Goal: Task Accomplishment & Management: Use online tool/utility

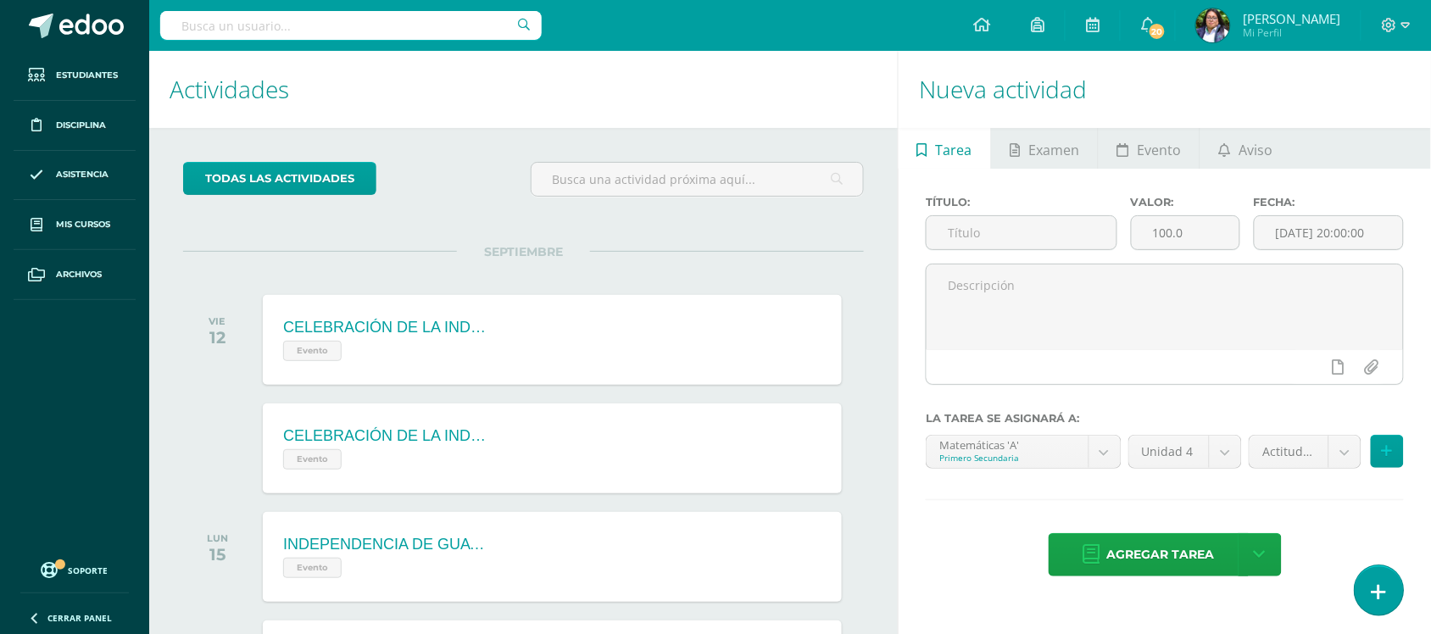
click at [1145, 507] on link at bounding box center [1379, 590] width 48 height 49
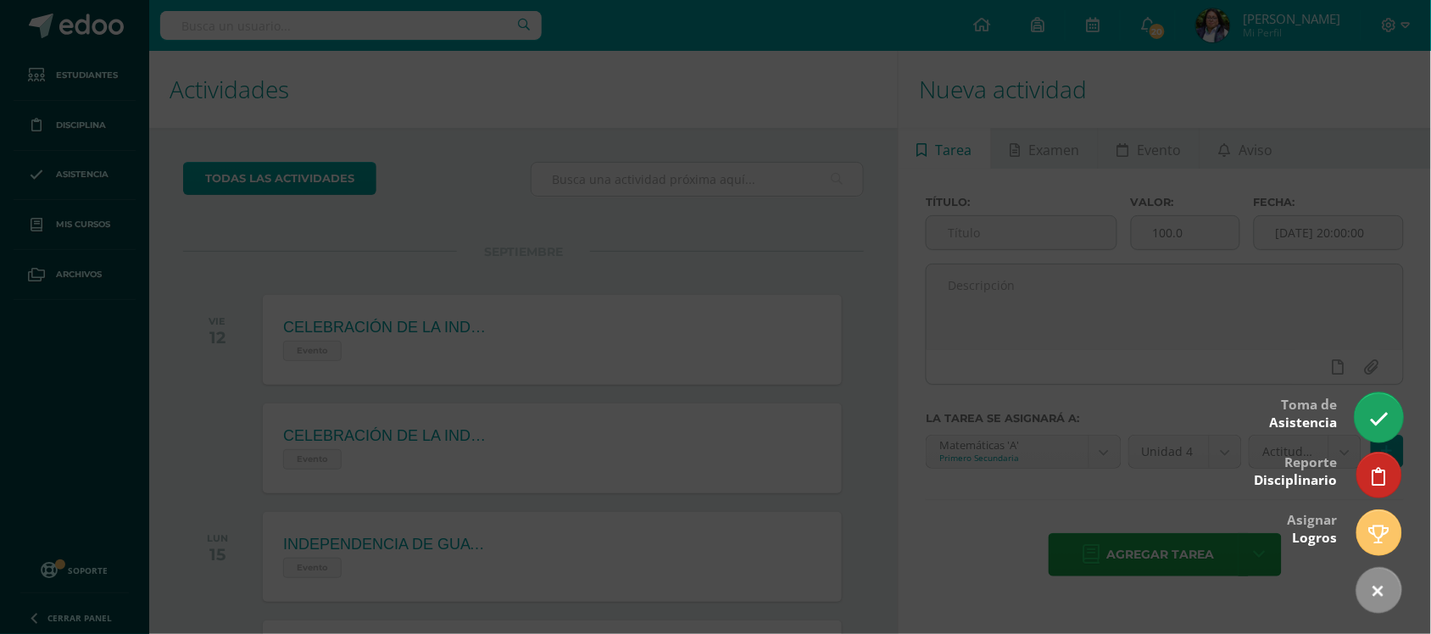
click at [1145, 399] on link at bounding box center [1379, 417] width 48 height 49
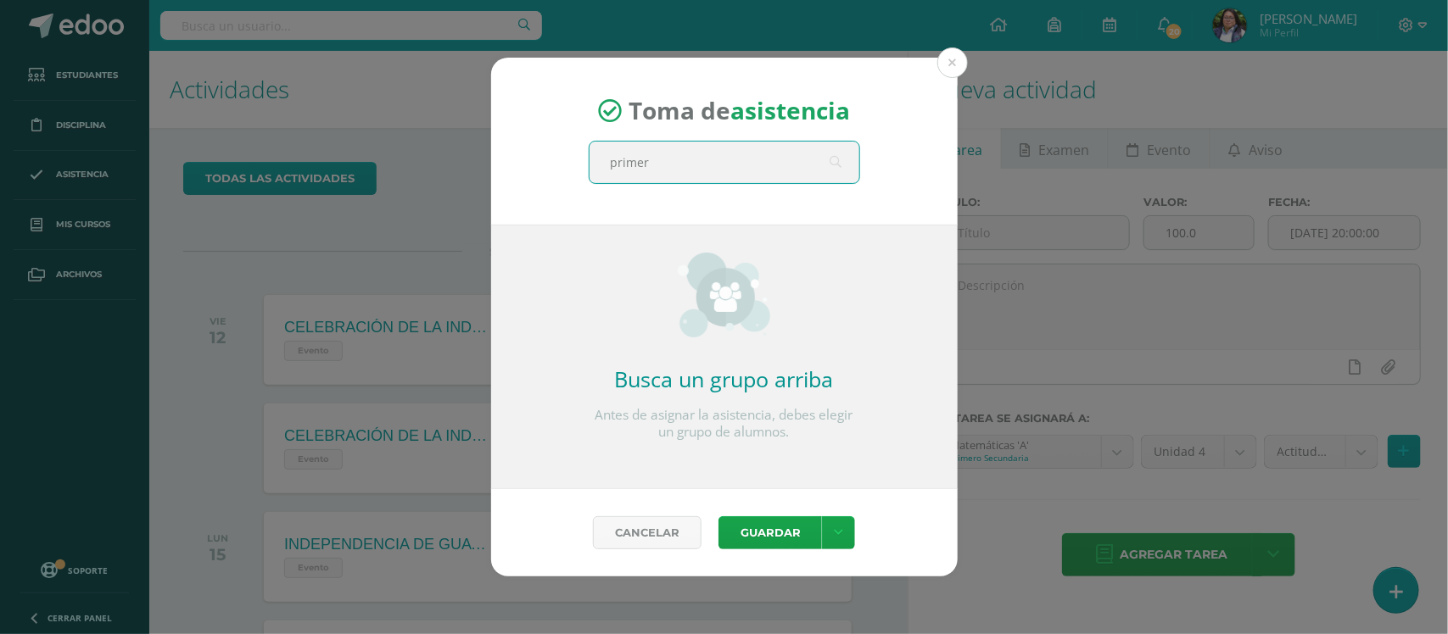
type input "primero"
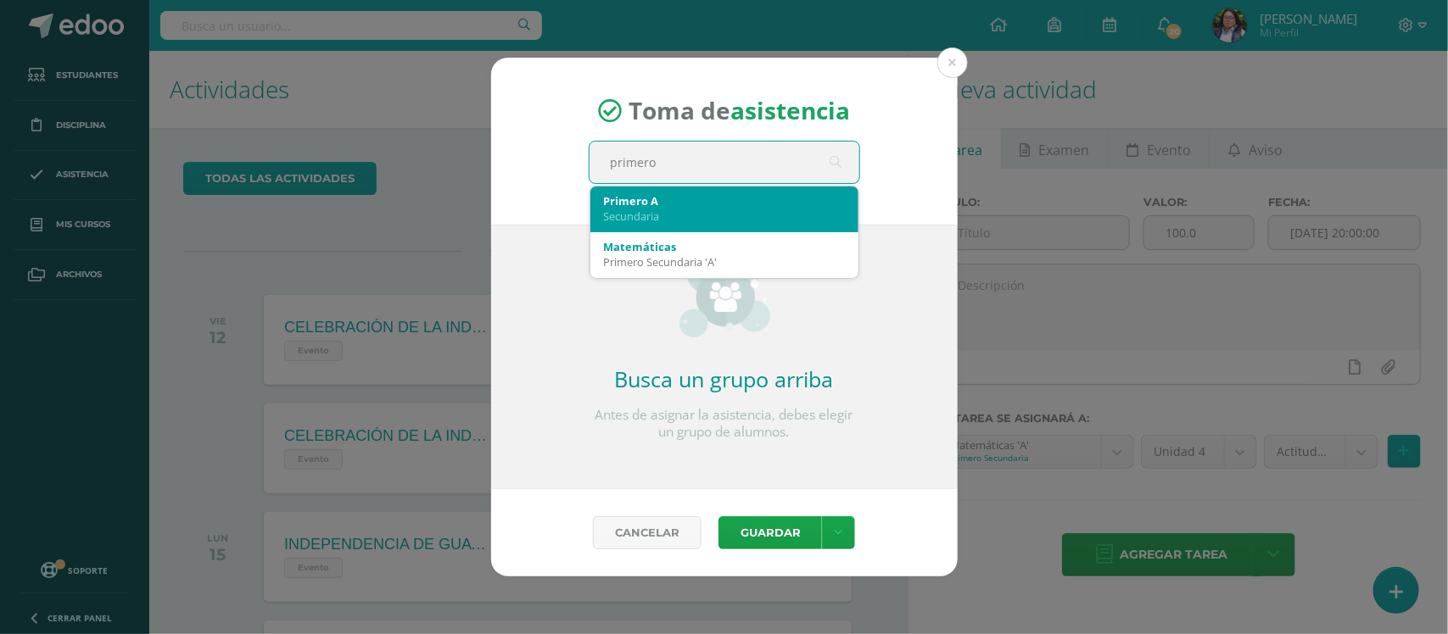
click at [640, 223] on div "Primero A Secundaria" at bounding box center [724, 209] width 241 height 44
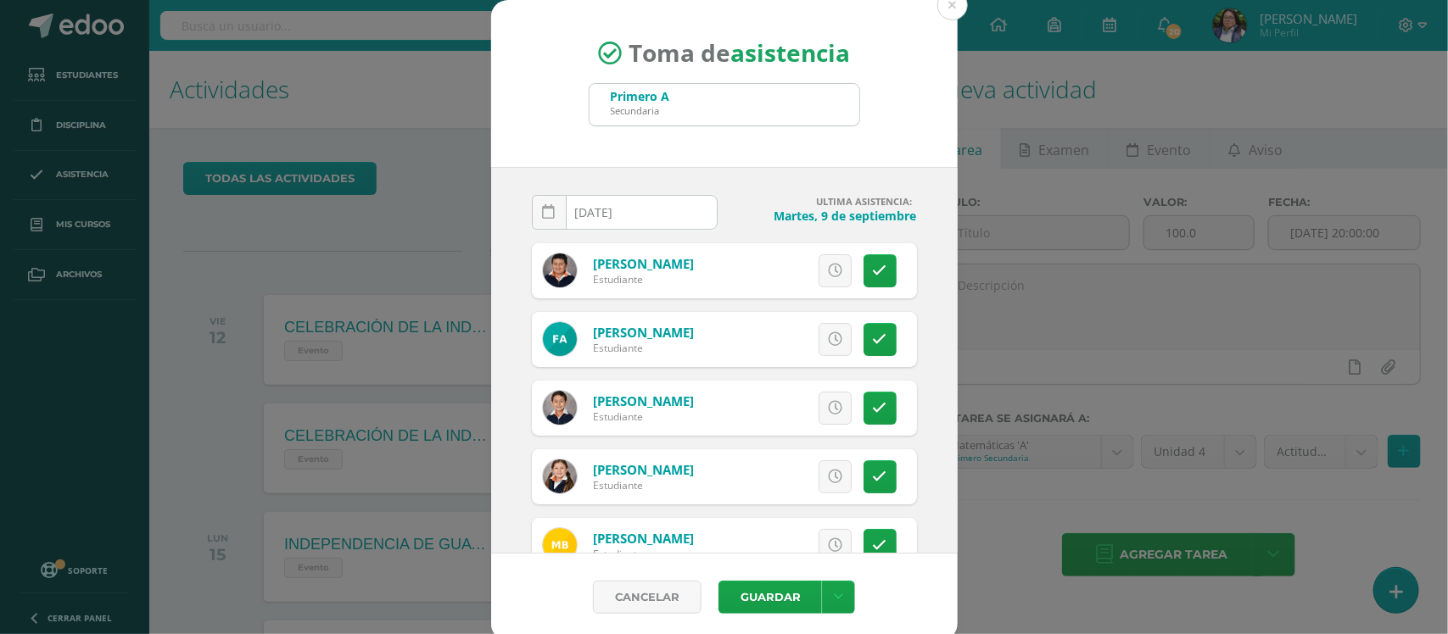
scroll to position [106, 0]
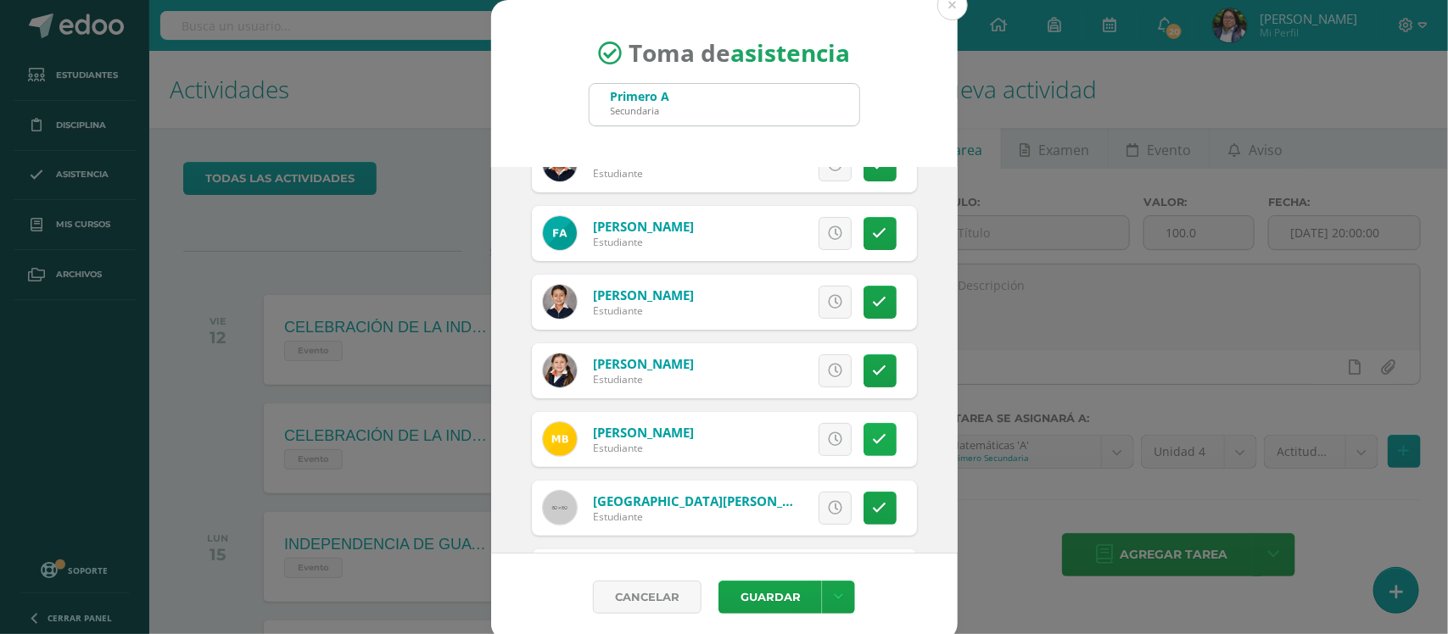
click at [873, 445] on icon at bounding box center [880, 439] width 14 height 14
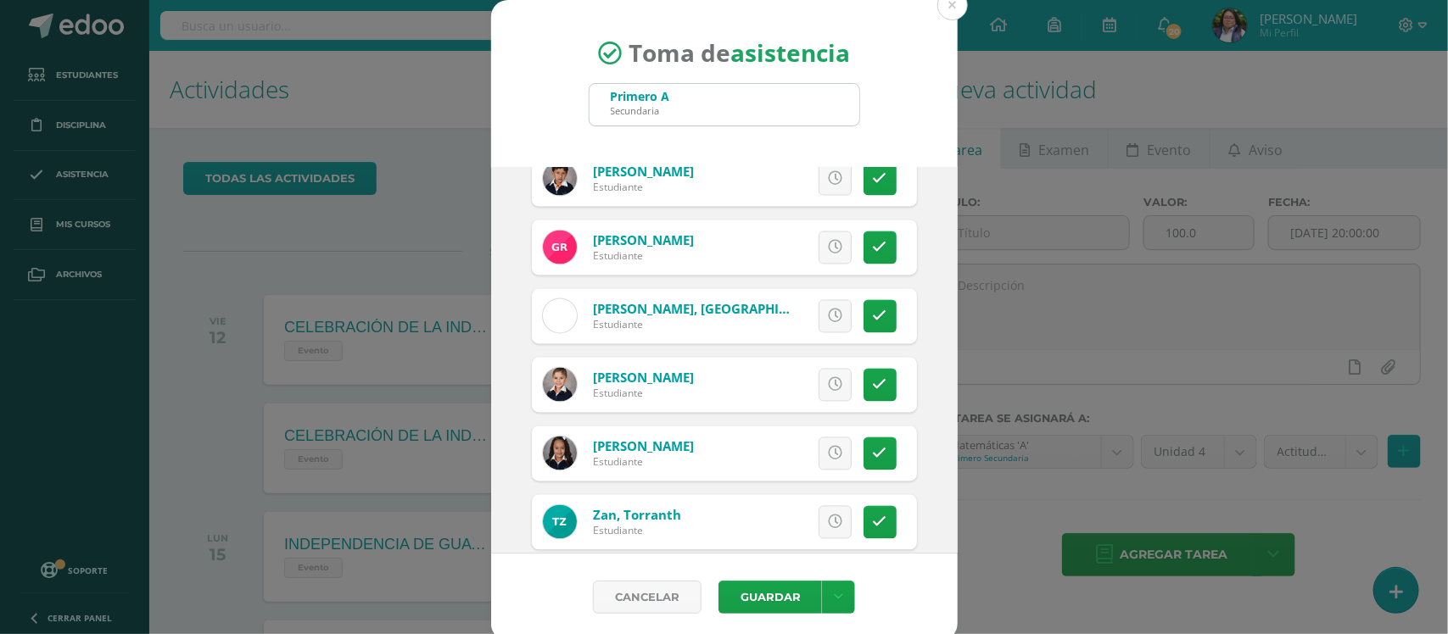
scroll to position [1484, 0]
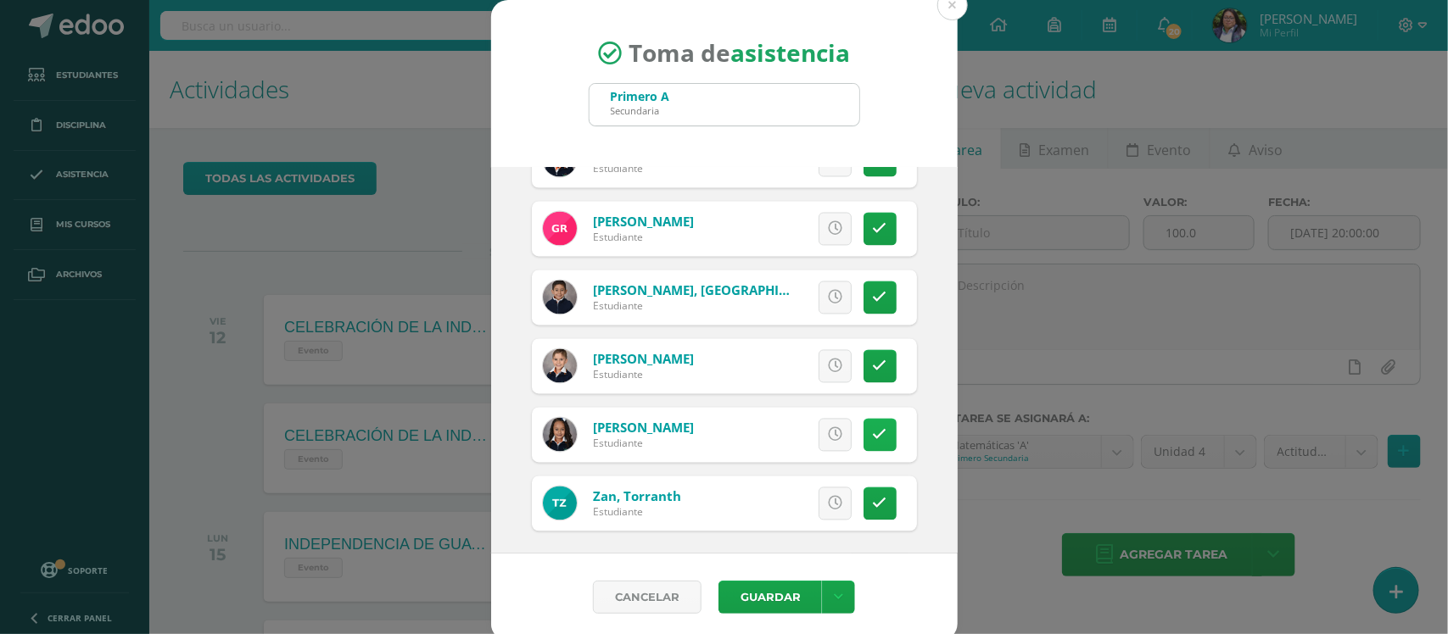
click at [873, 438] on icon at bounding box center [880, 435] width 14 height 14
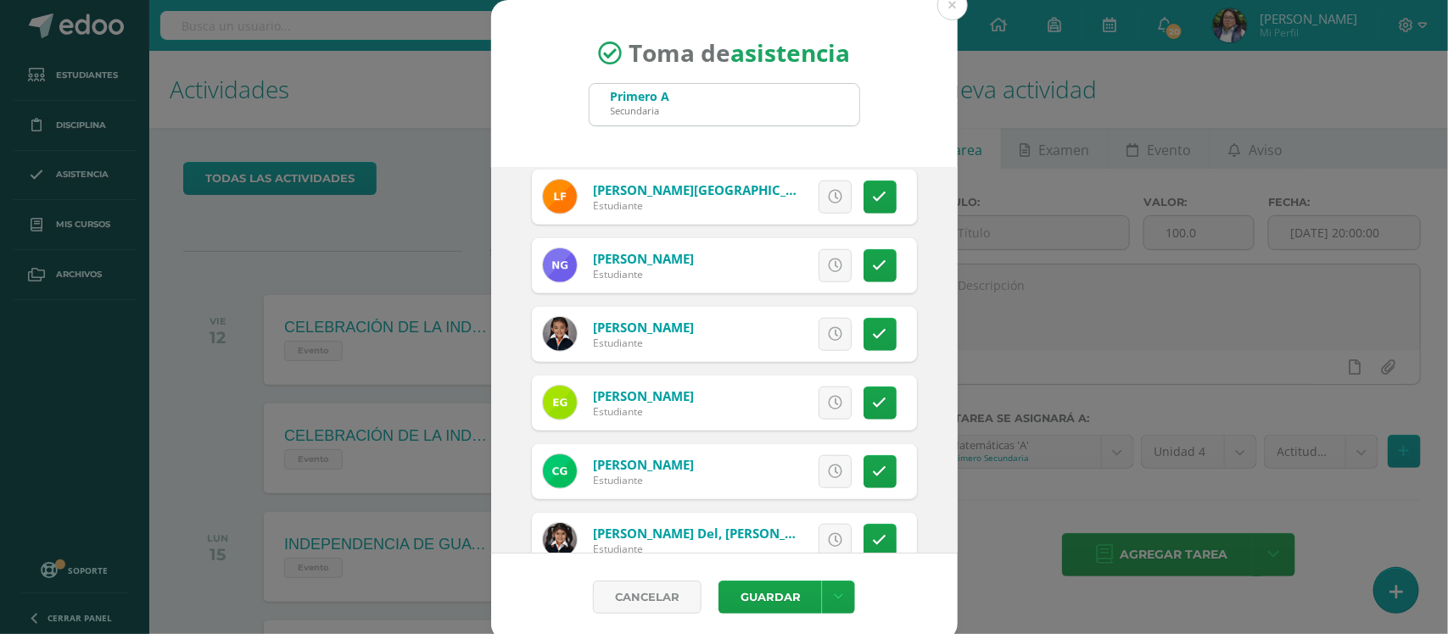
scroll to position [636, 0]
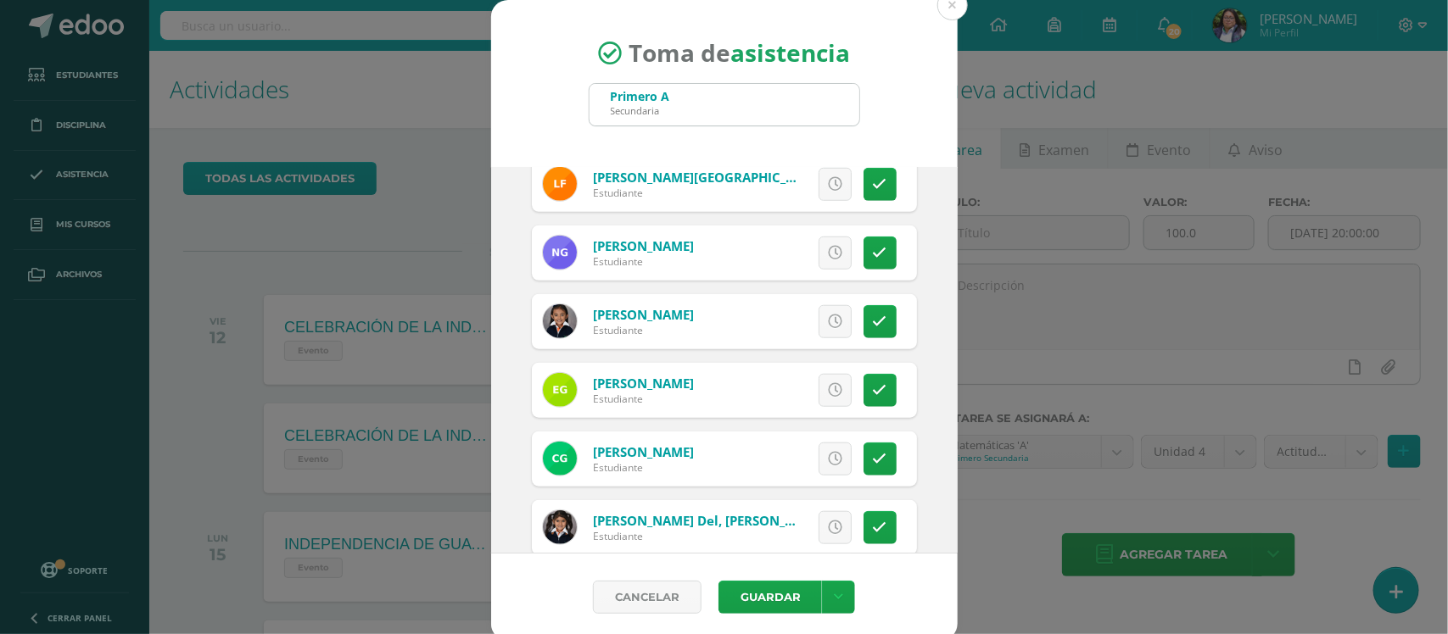
drag, startPoint x: 850, startPoint y: 323, endPoint x: 866, endPoint y: 412, distance: 90.5
click at [873, 323] on icon at bounding box center [880, 322] width 14 height 14
click at [743, 507] on button "Guardar" at bounding box center [769, 597] width 103 height 33
